Goal: Task Accomplishment & Management: Manage account settings

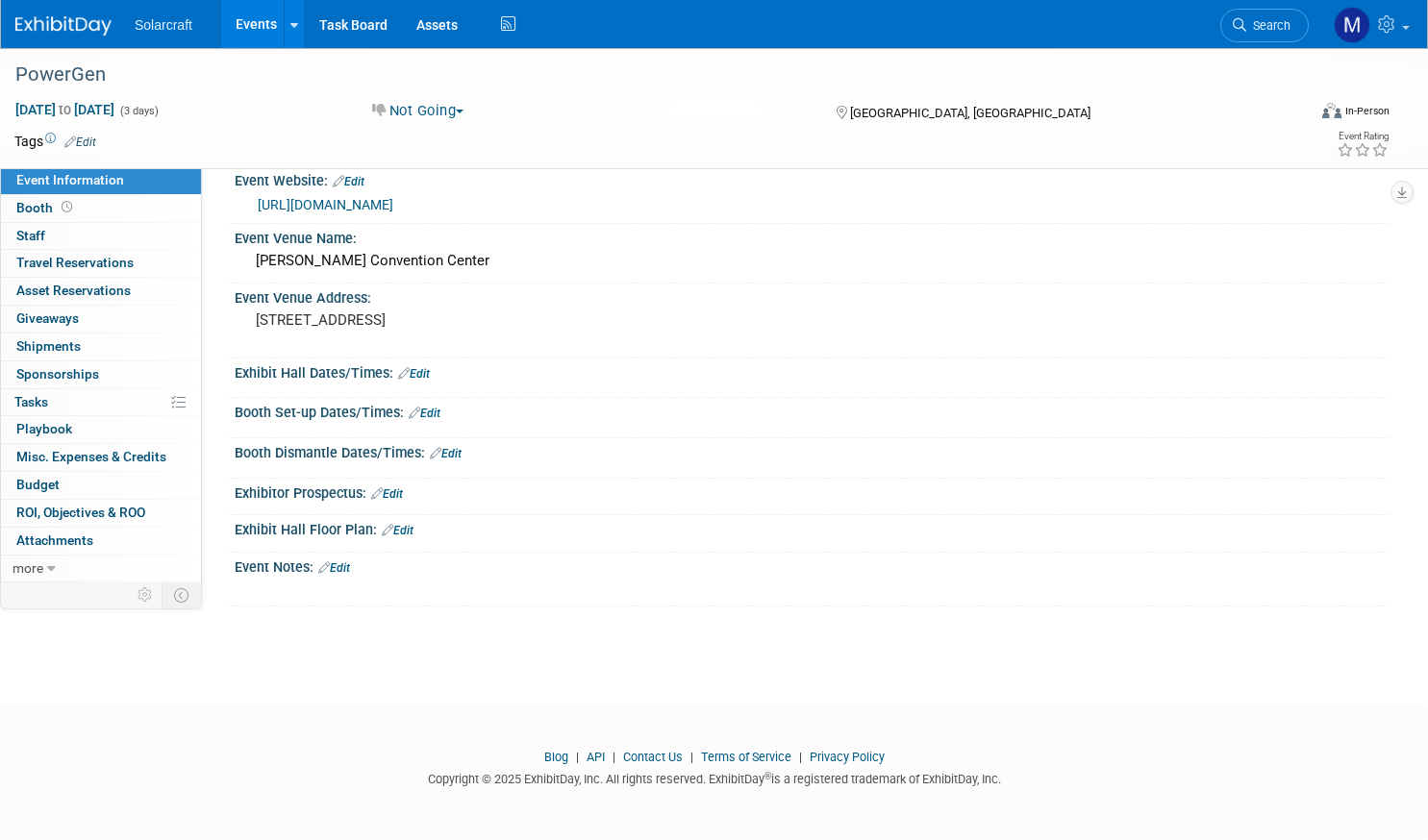
click at [71, 41] on div "Solarcraft Events Add Event Bulk Upload Events Shareable Event Boards Recently …" at bounding box center [702, 24] width 1373 height 48
click at [75, 34] on img at bounding box center [64, 26] width 97 height 19
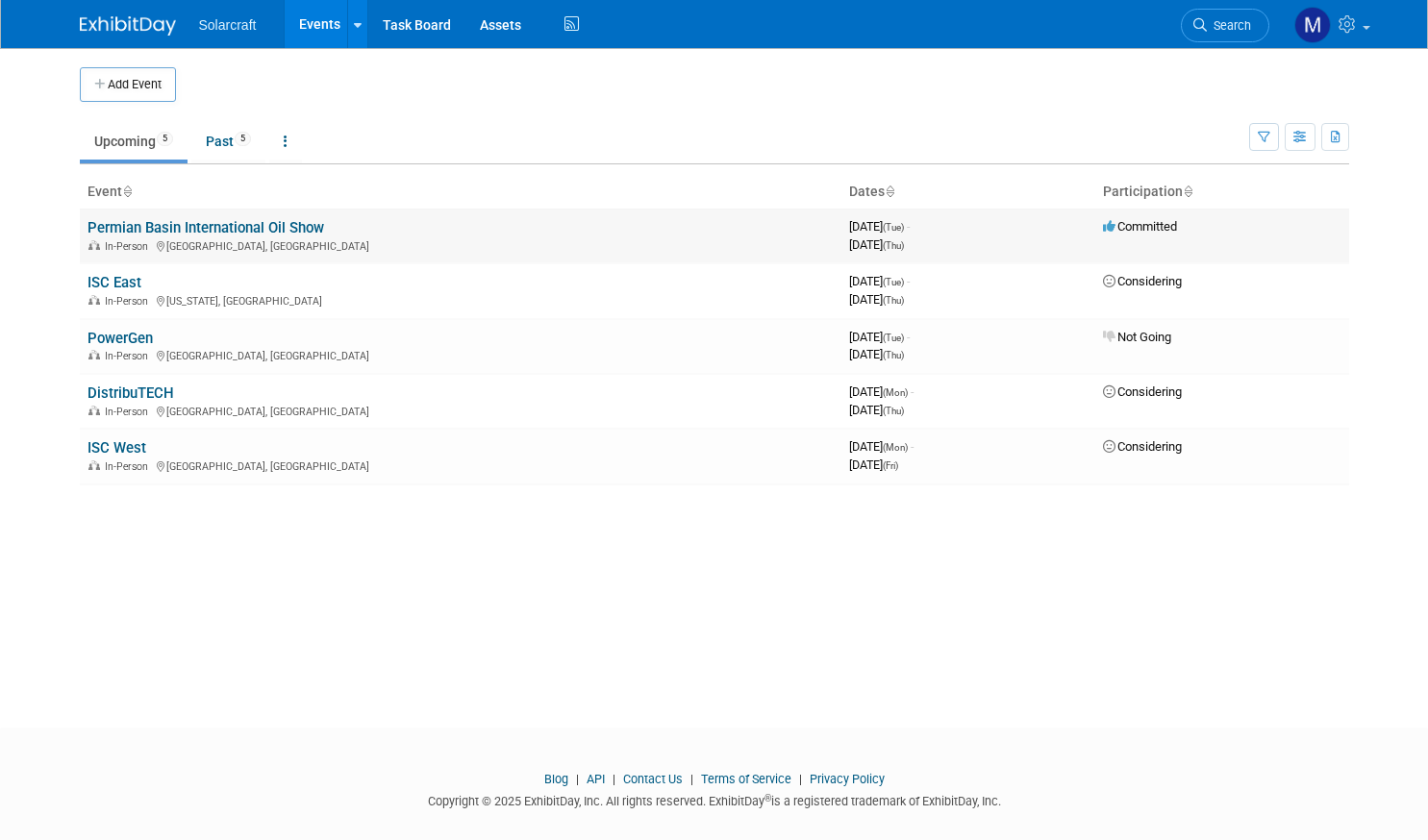
click at [257, 215] on td "Permian Basin International Oil Show In-Person Odessa, TX" at bounding box center [461, 236] width 762 height 55
click at [250, 232] on link "Permian Basin International Oil Show" at bounding box center [206, 228] width 237 height 17
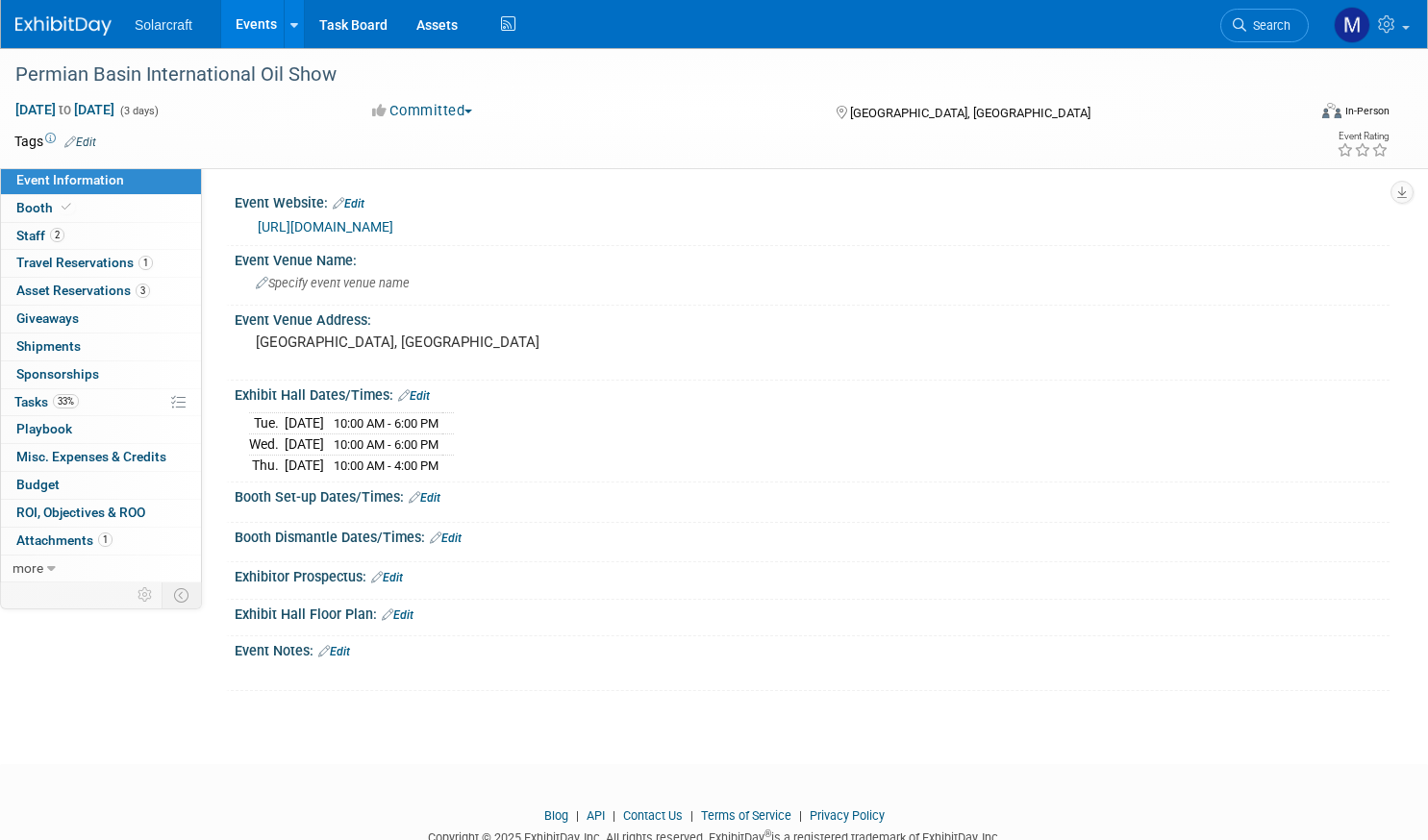
click at [426, 109] on button "Committed" at bounding box center [422, 111] width 115 height 20
click at [434, 195] on link "Not Going" at bounding box center [441, 196] width 152 height 27
click at [95, 30] on img at bounding box center [64, 26] width 97 height 19
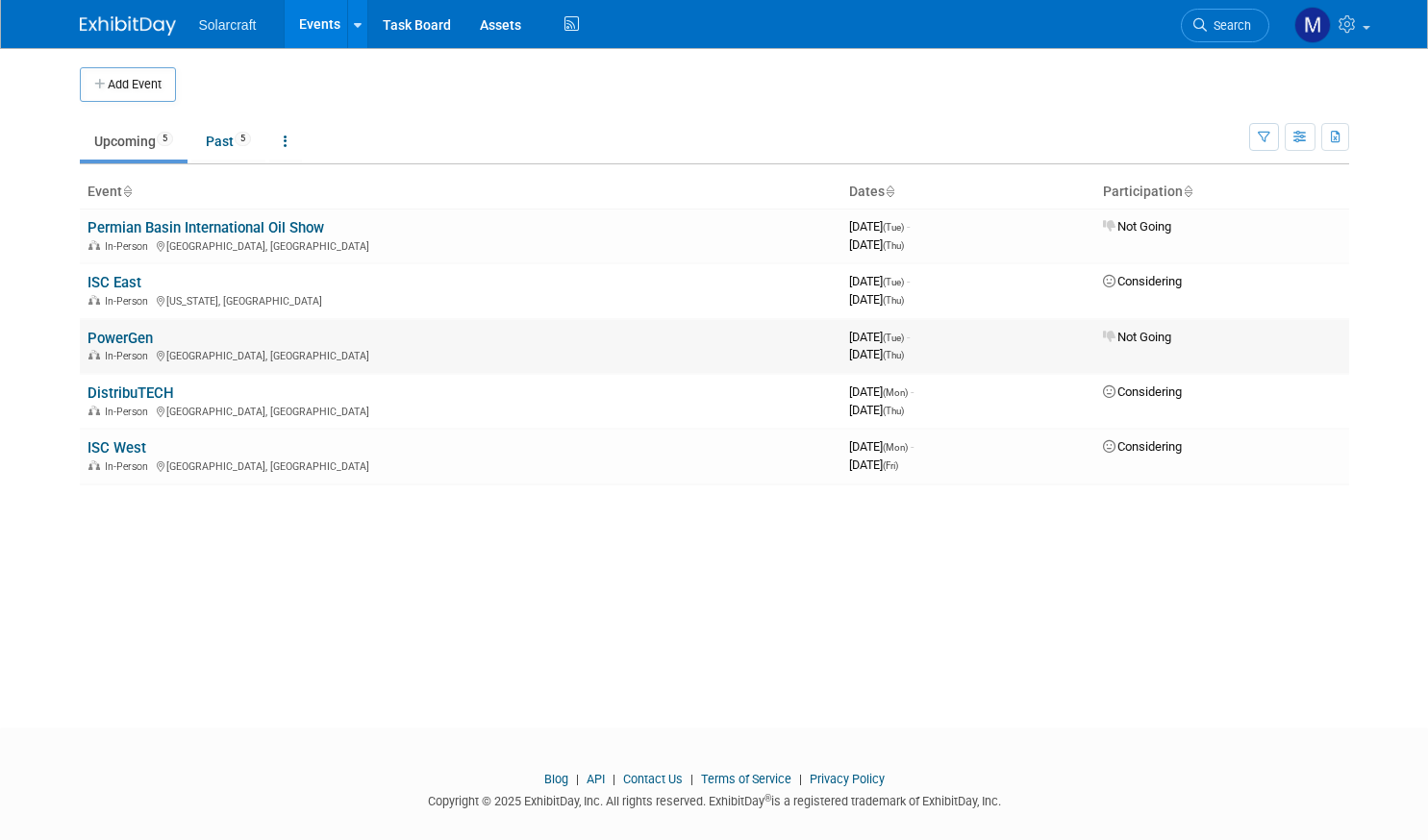
click at [571, 335] on td "PowerGen In-Person San Antonio, TX" at bounding box center [461, 347] width 762 height 55
click at [113, 339] on link "PowerGen" at bounding box center [121, 339] width 66 height 17
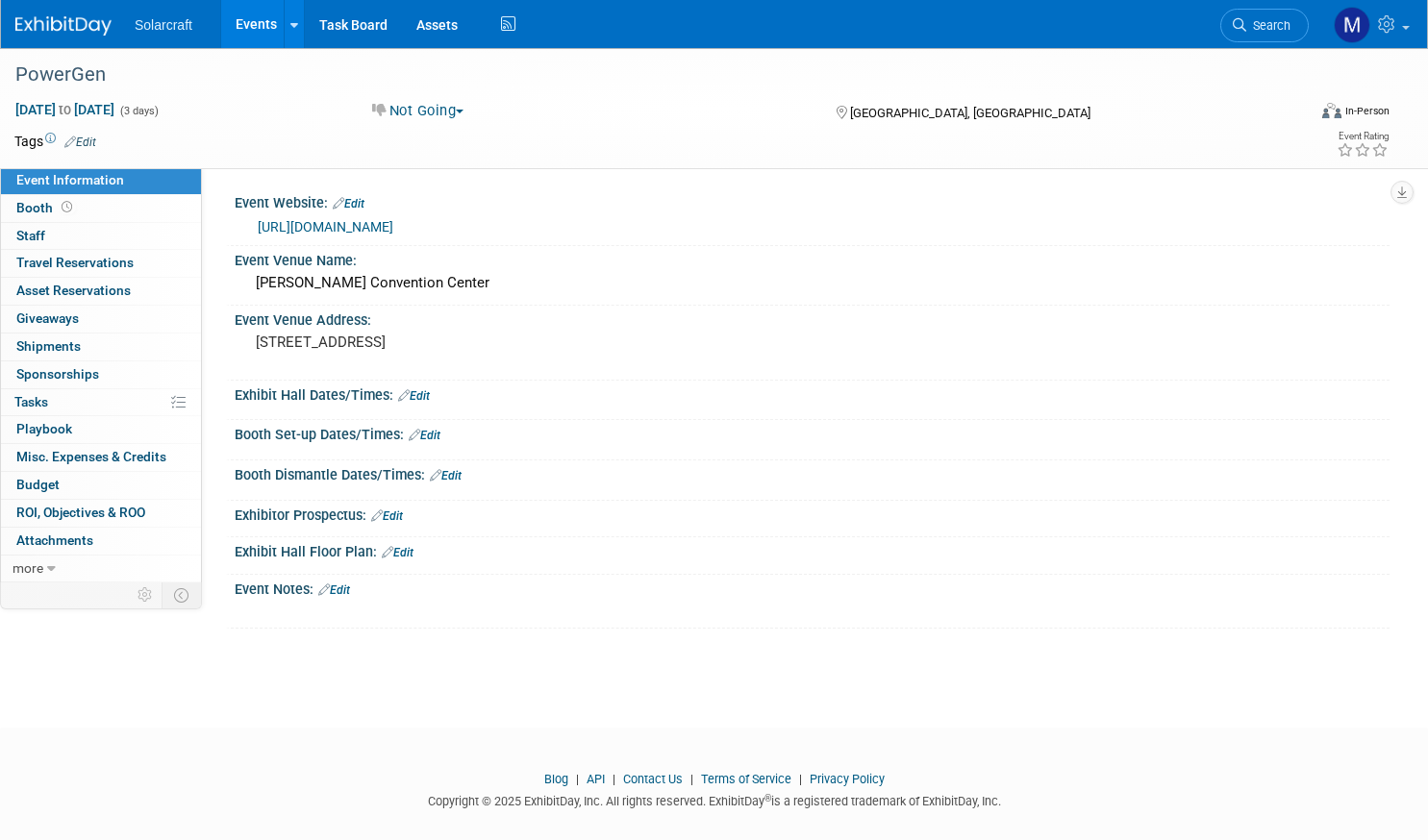
click at [471, 110] on button "Not Going" at bounding box center [418, 111] width 106 height 20
click at [469, 168] on link "Considering" at bounding box center [441, 169] width 152 height 27
